Goal: Task Accomplishment & Management: Complete application form

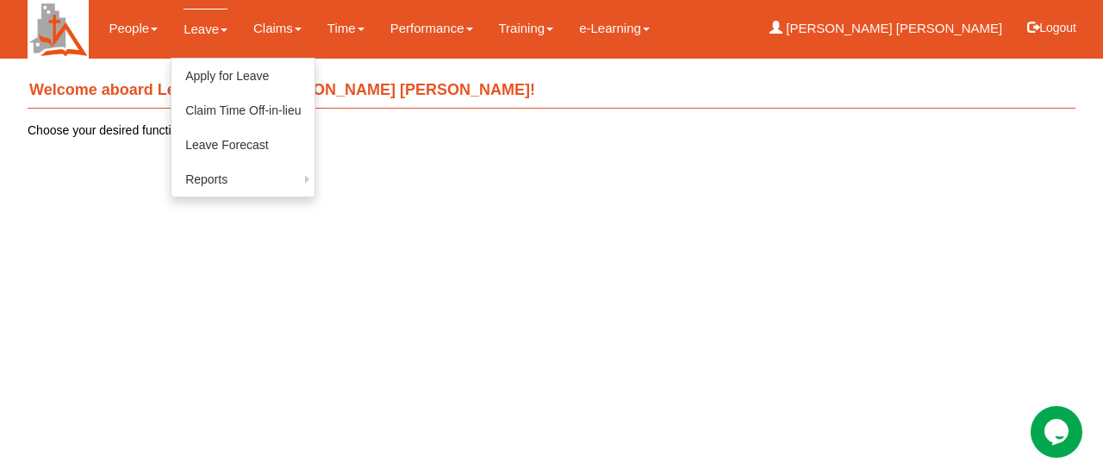
click at [193, 32] on link "Leave" at bounding box center [206, 29] width 44 height 41
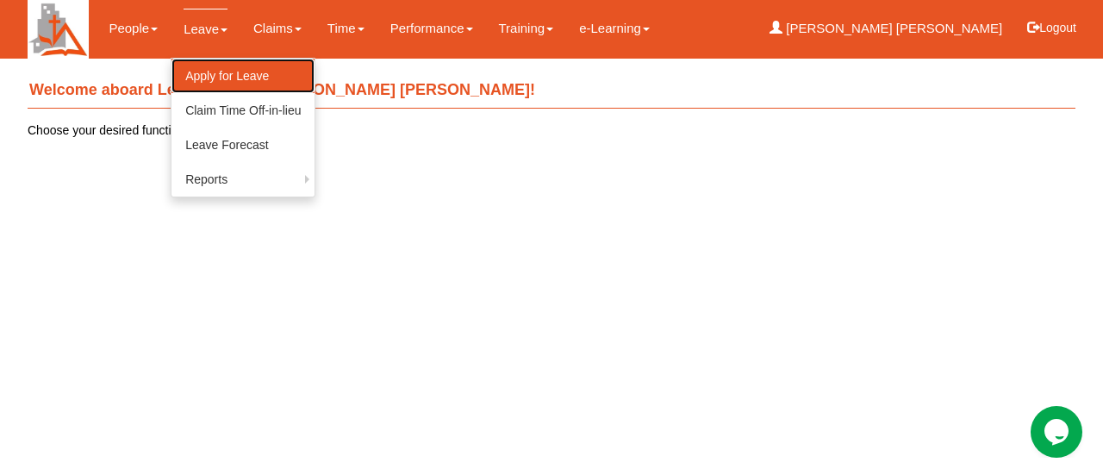
click at [211, 76] on link "Apply for Leave" at bounding box center [243, 76] width 143 height 34
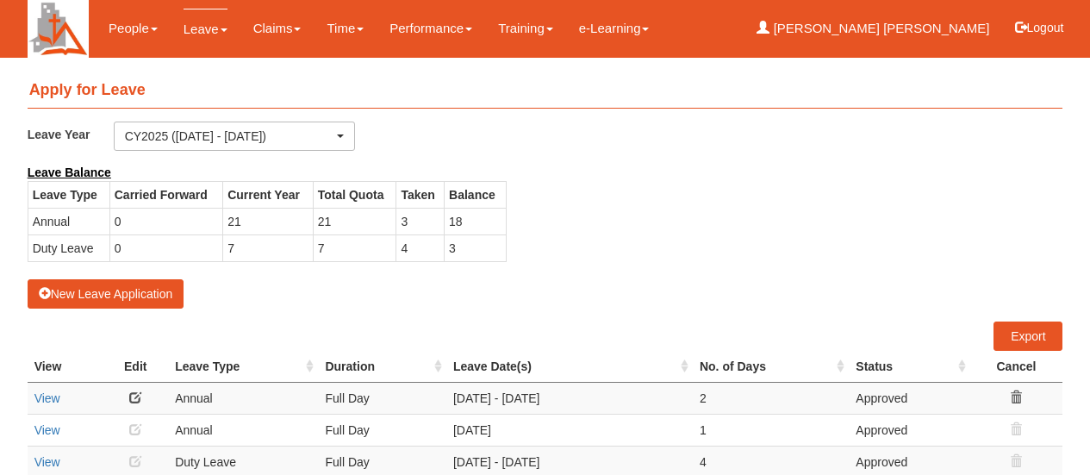
select select "50"
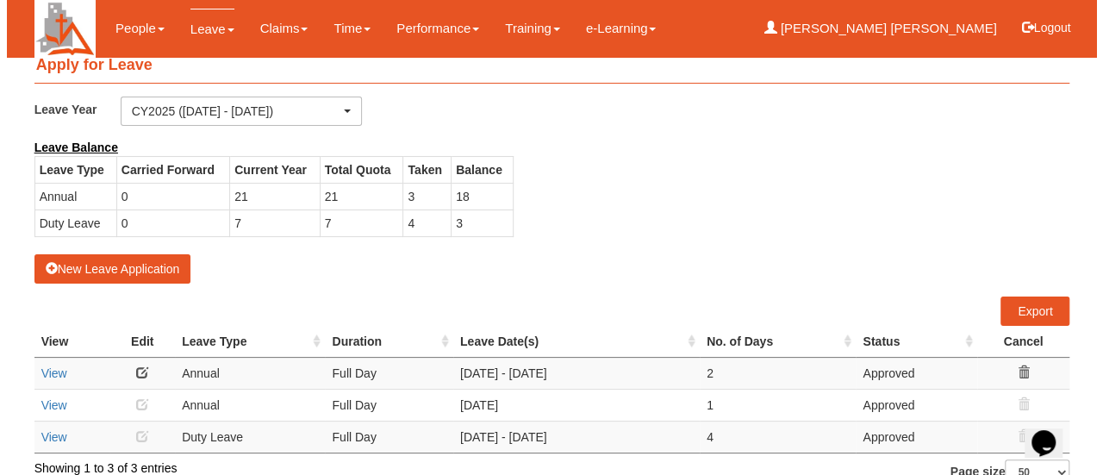
scroll to position [48, 0]
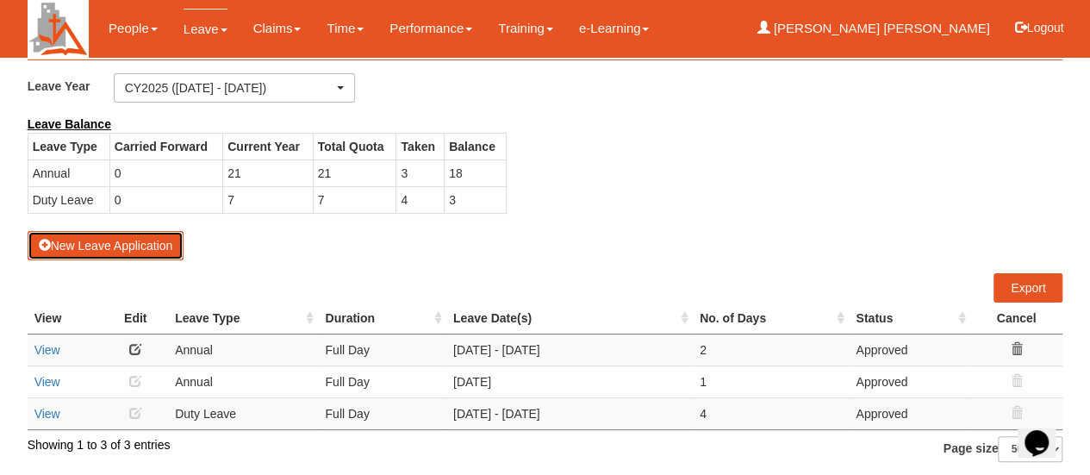
click at [122, 242] on button "New Leave Application" at bounding box center [106, 245] width 157 height 29
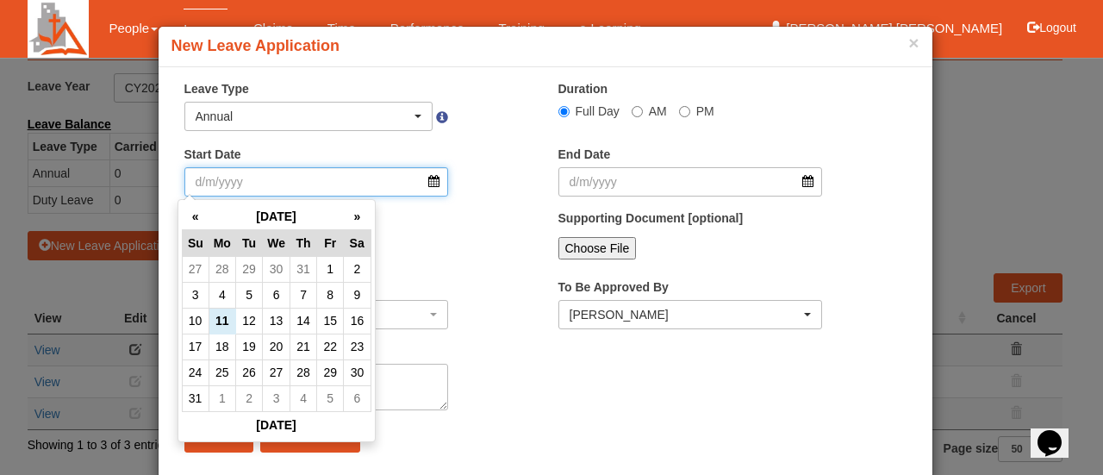
click at [272, 180] on input "Start Date" at bounding box center [316, 181] width 265 height 29
click at [353, 315] on td "16" at bounding box center [357, 321] width 27 height 26
type input "[DATE]"
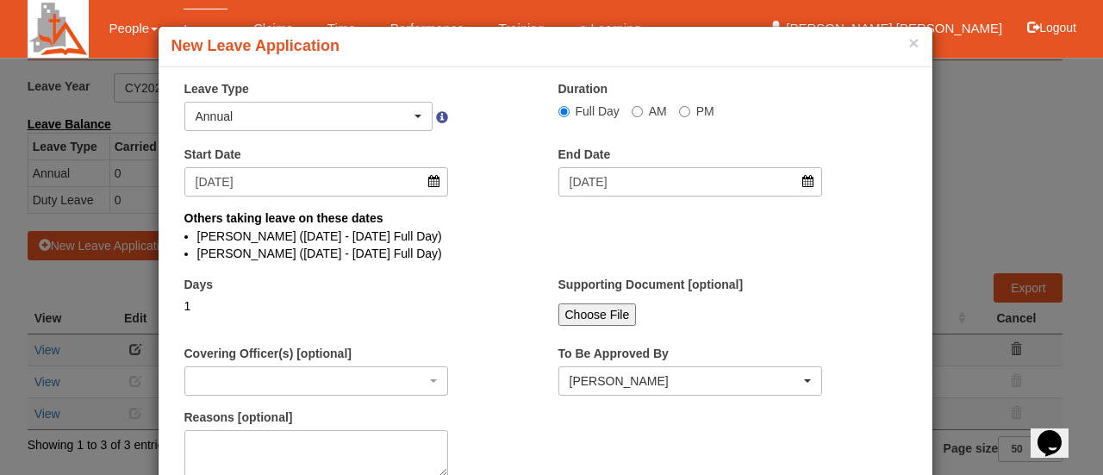
select select
click at [199, 309] on div "1" at bounding box center [316, 305] width 265 height 17
click at [188, 301] on div "1" at bounding box center [316, 305] width 265 height 17
click at [184, 306] on div "1" at bounding box center [316, 305] width 265 height 17
click at [911, 41] on button "×" at bounding box center [914, 43] width 10 height 18
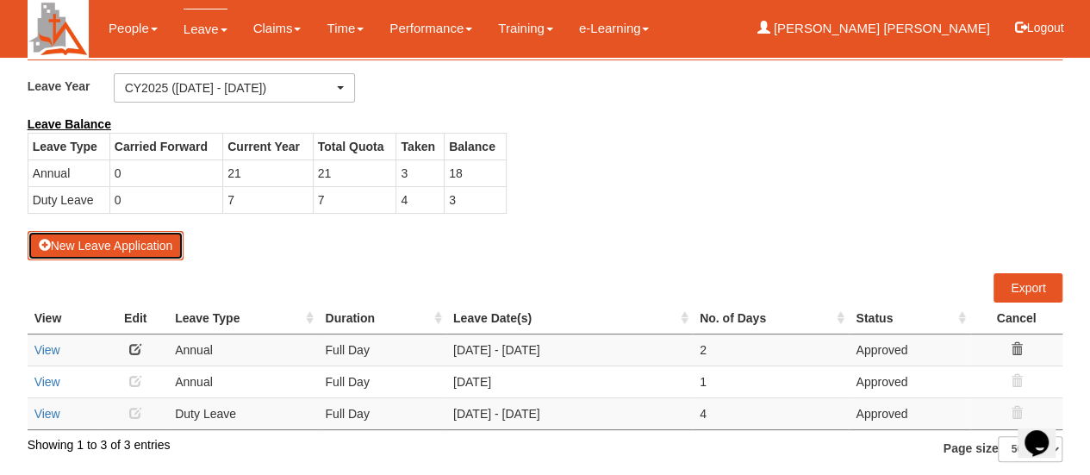
click at [110, 244] on button "New Leave Application" at bounding box center [106, 245] width 157 height 29
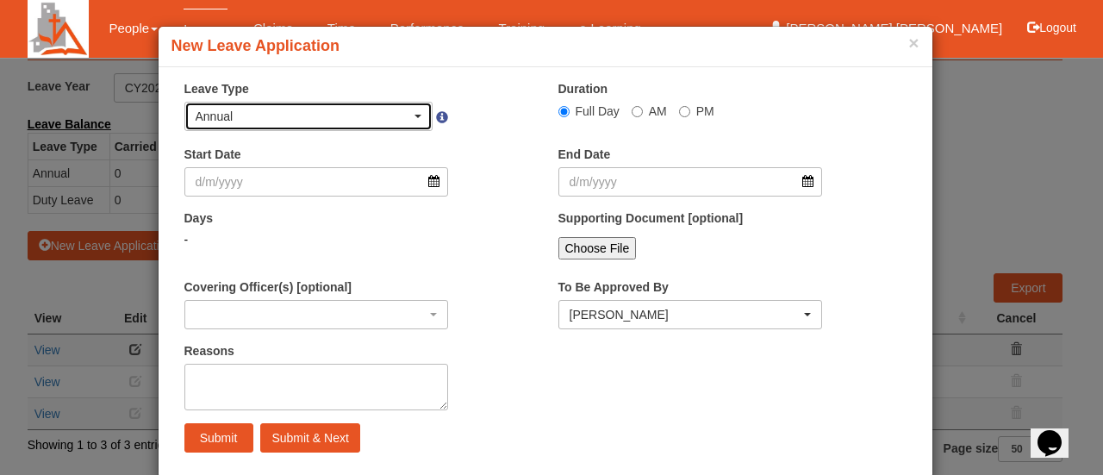
click at [415, 116] on span "button" at bounding box center [418, 116] width 7 height 3
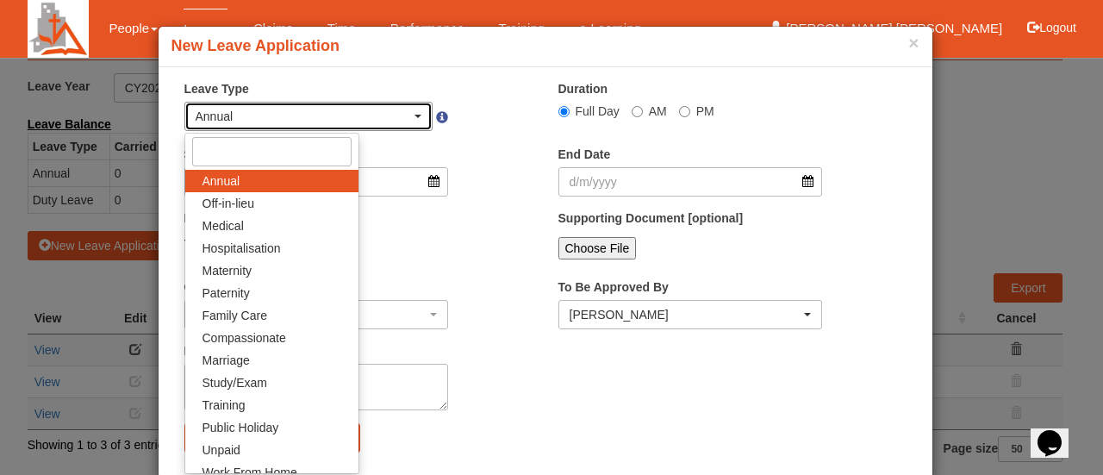
click at [415, 116] on span "button" at bounding box center [418, 116] width 7 height 3
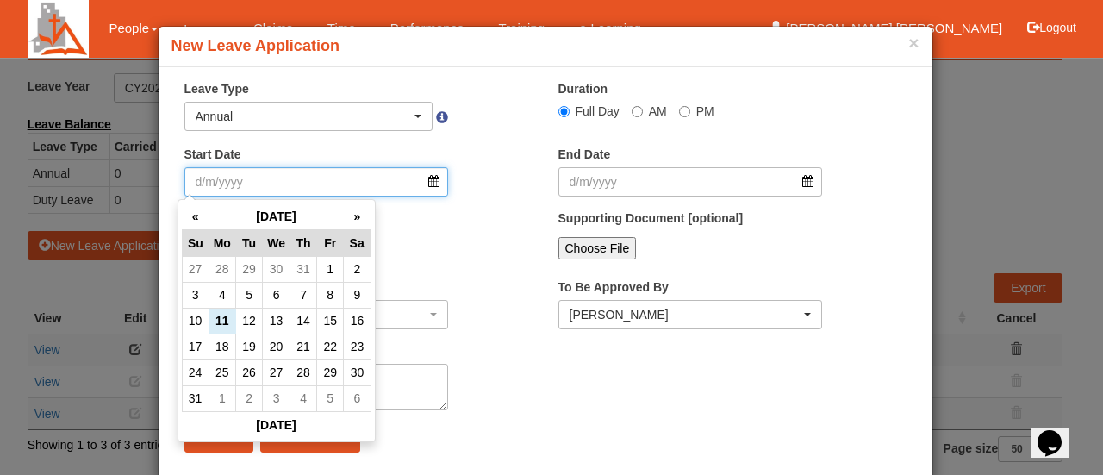
click at [243, 177] on input "Start Date" at bounding box center [316, 181] width 265 height 29
click at [367, 319] on td "16" at bounding box center [357, 321] width 27 height 26
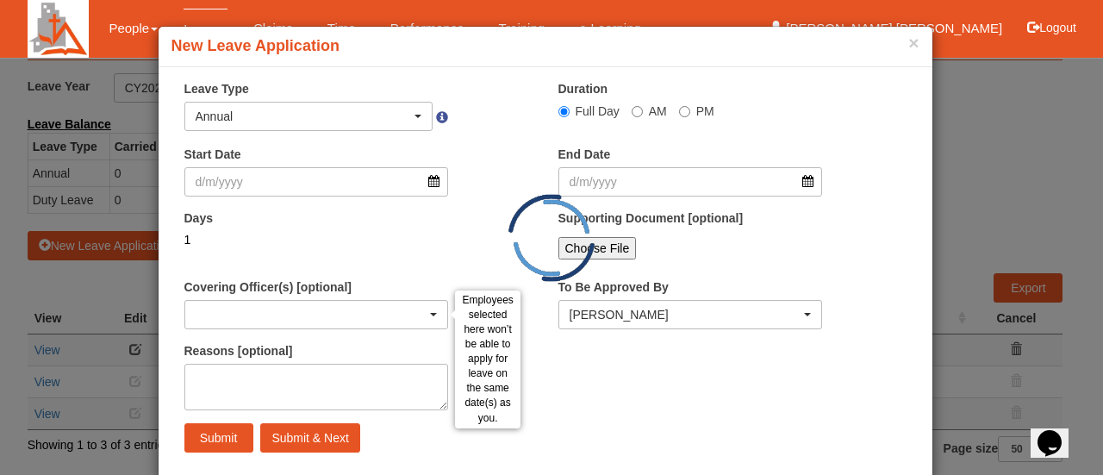
type input "[DATE]"
select select
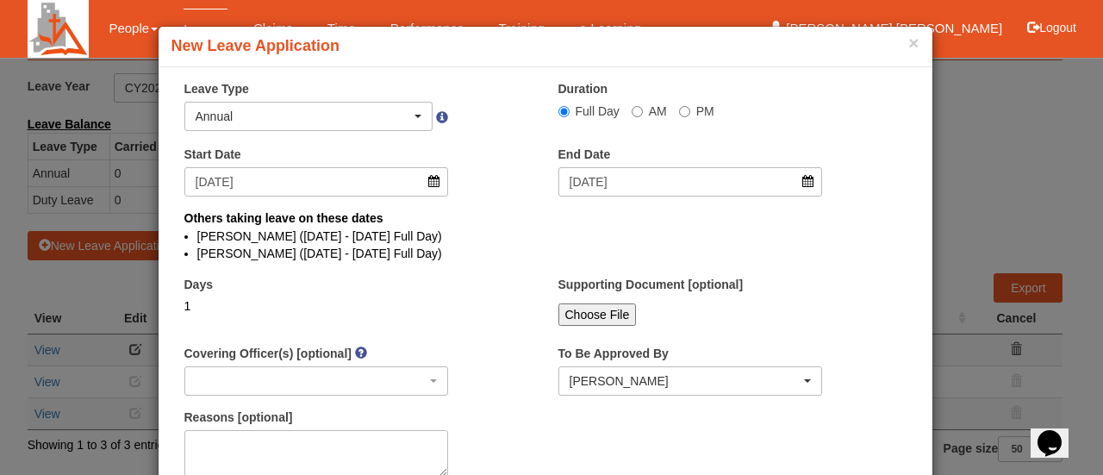
scroll to position [95, 0]
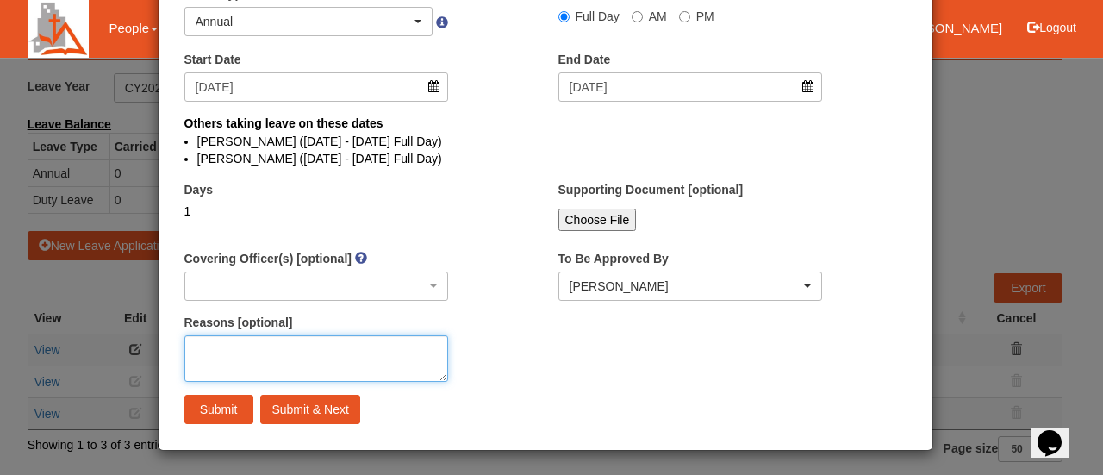
click at [192, 346] on textarea "Reasons [optional]" at bounding box center [316, 358] width 265 height 47
type textarea "Attending my cousin's wedding"
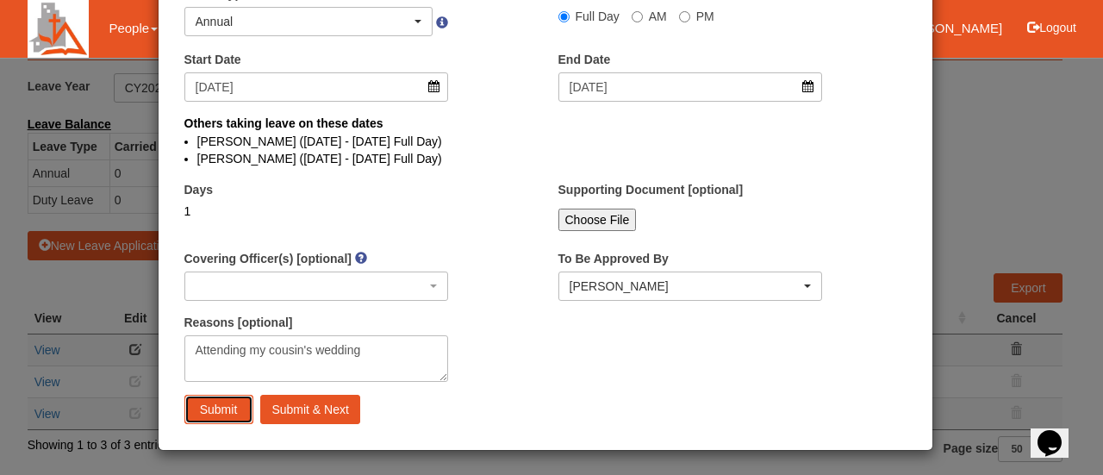
click at [187, 408] on input "Submit" at bounding box center [218, 409] width 69 height 29
select select
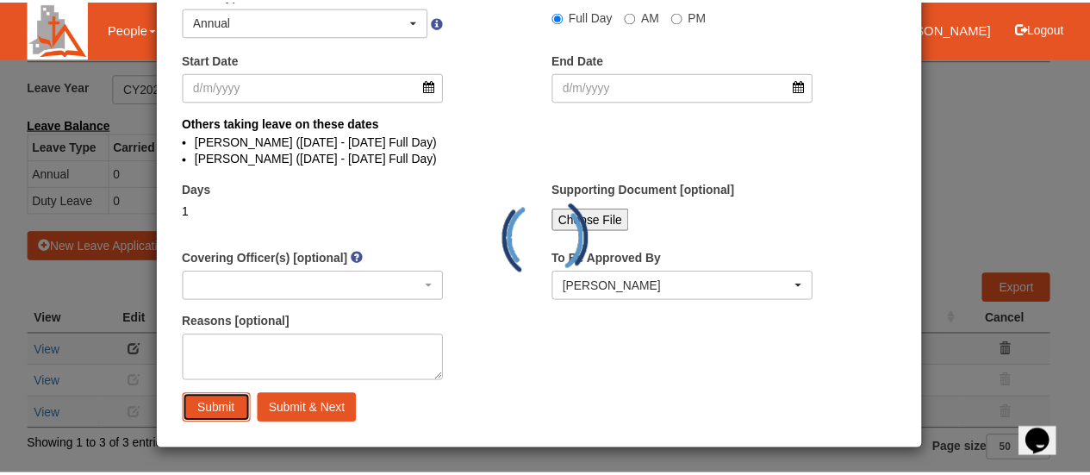
scroll to position [0, 0]
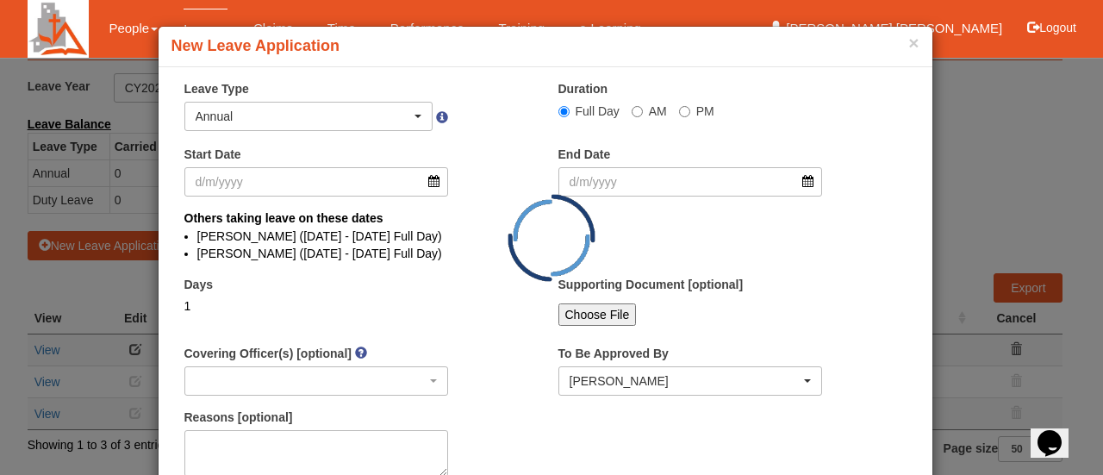
select select "50"
